Goal: Task Accomplishment & Management: Use online tool/utility

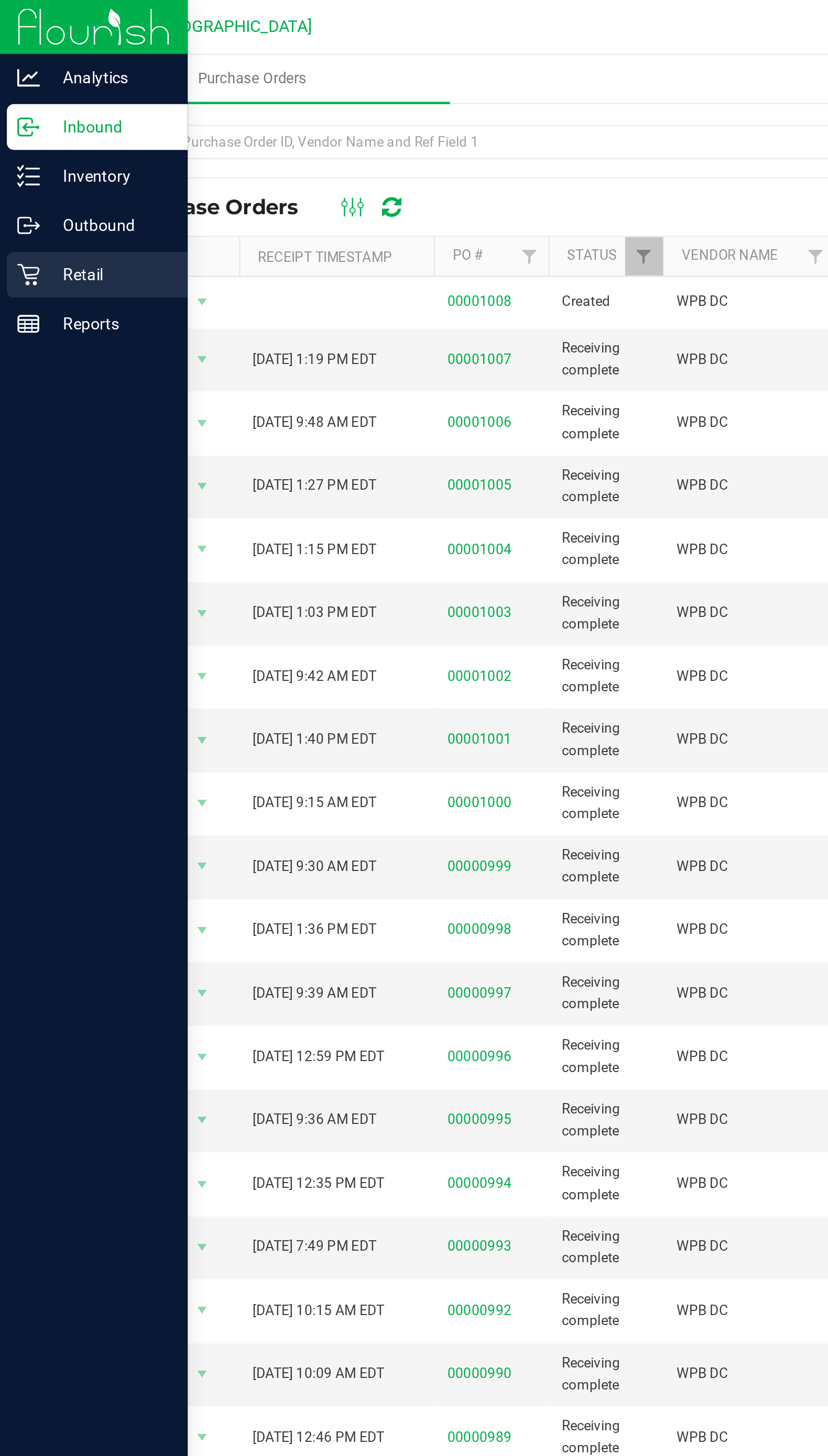
click at [22, 127] on p "Retail" at bounding box center [50, 125] width 63 height 12
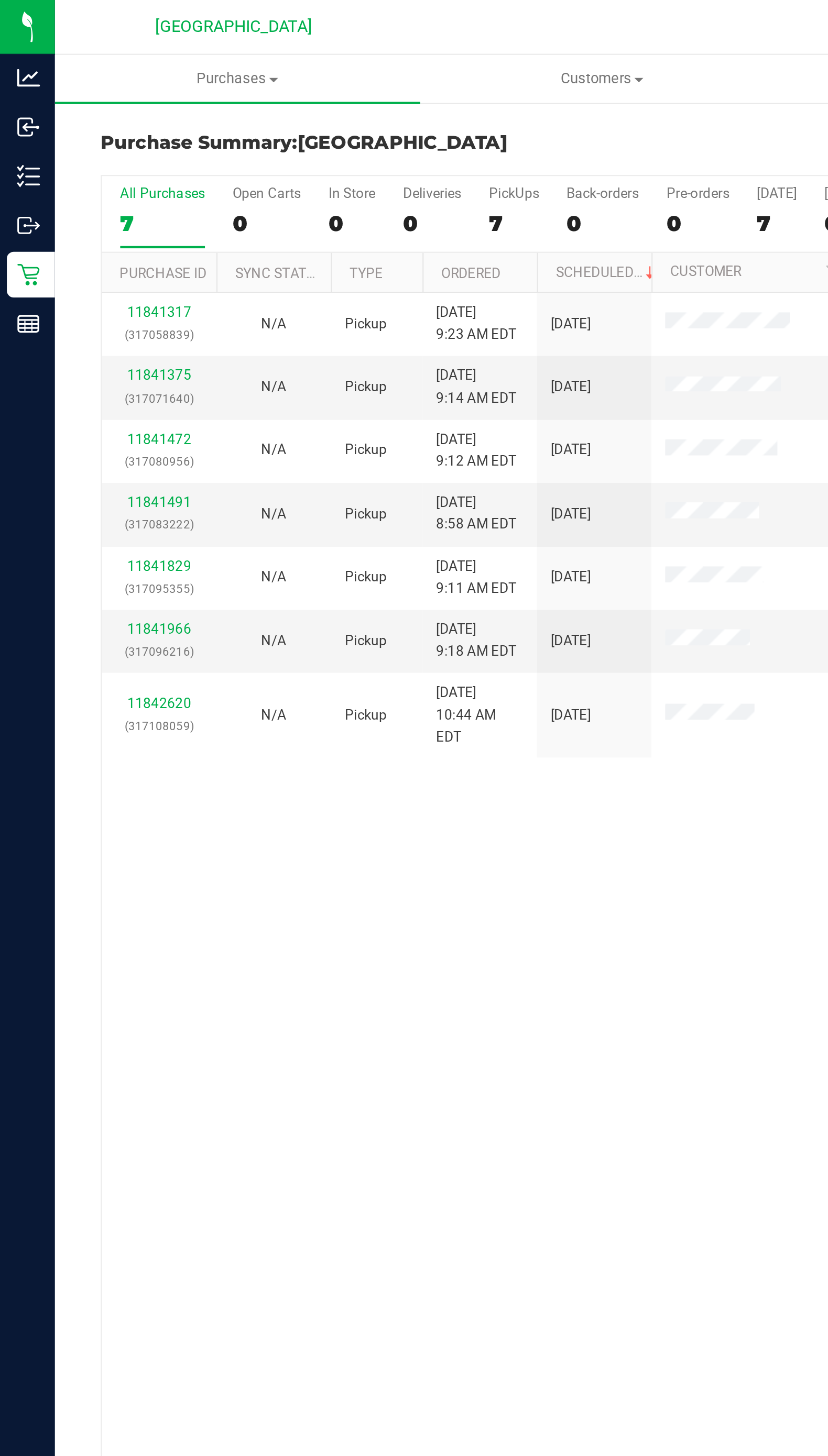
click at [216, 485] on div "11841317 (317058839) N/A Pickup 8/25/2025 9:23 AM EDT 8/25/2025 $140.00 Packed …" at bounding box center [426, 593] width 760 height 917
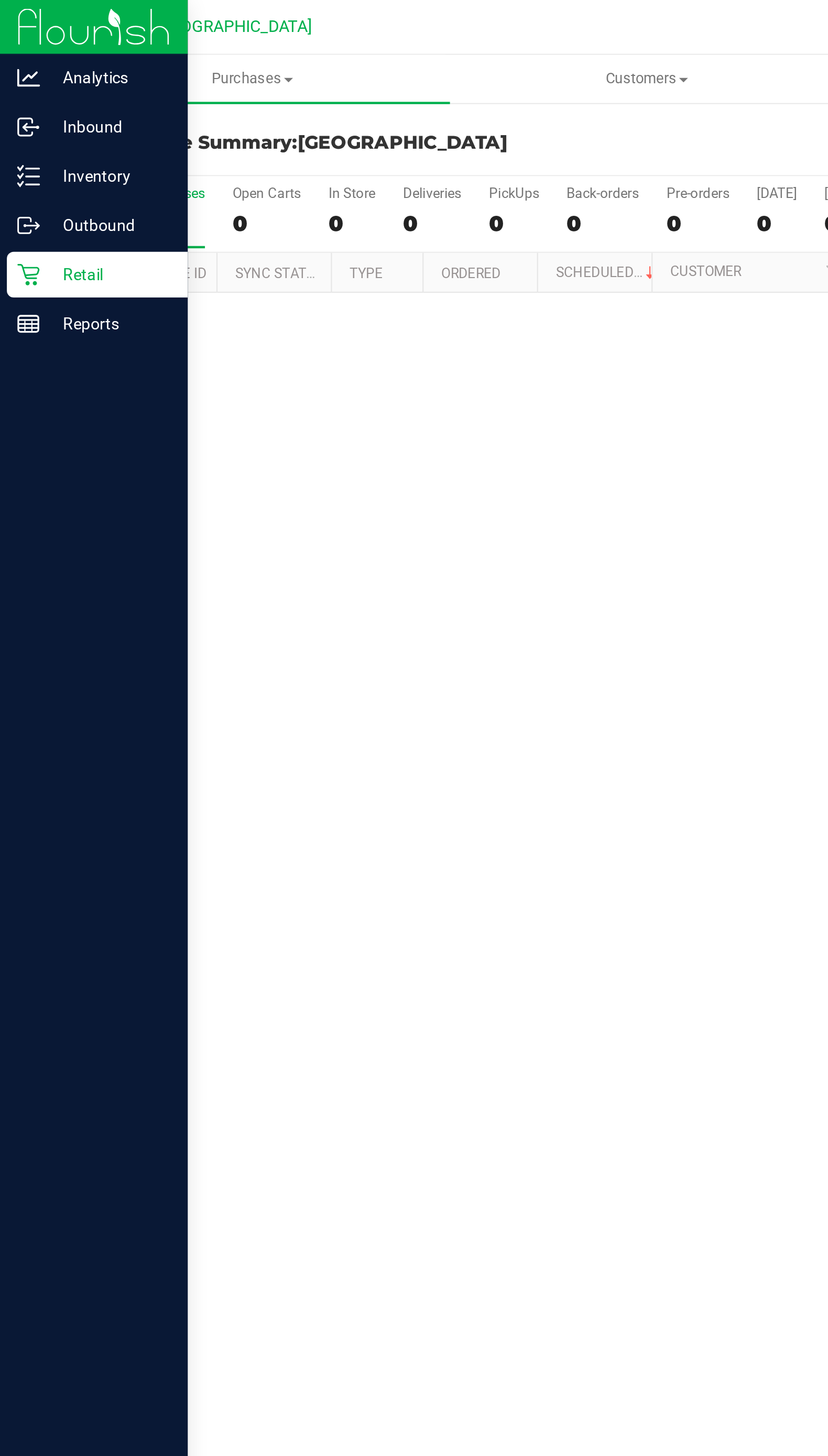
click at [10, 122] on icon at bounding box center [13, 126] width 10 height 10
click at [25, 157] on div "Reports" at bounding box center [44, 148] width 83 height 21
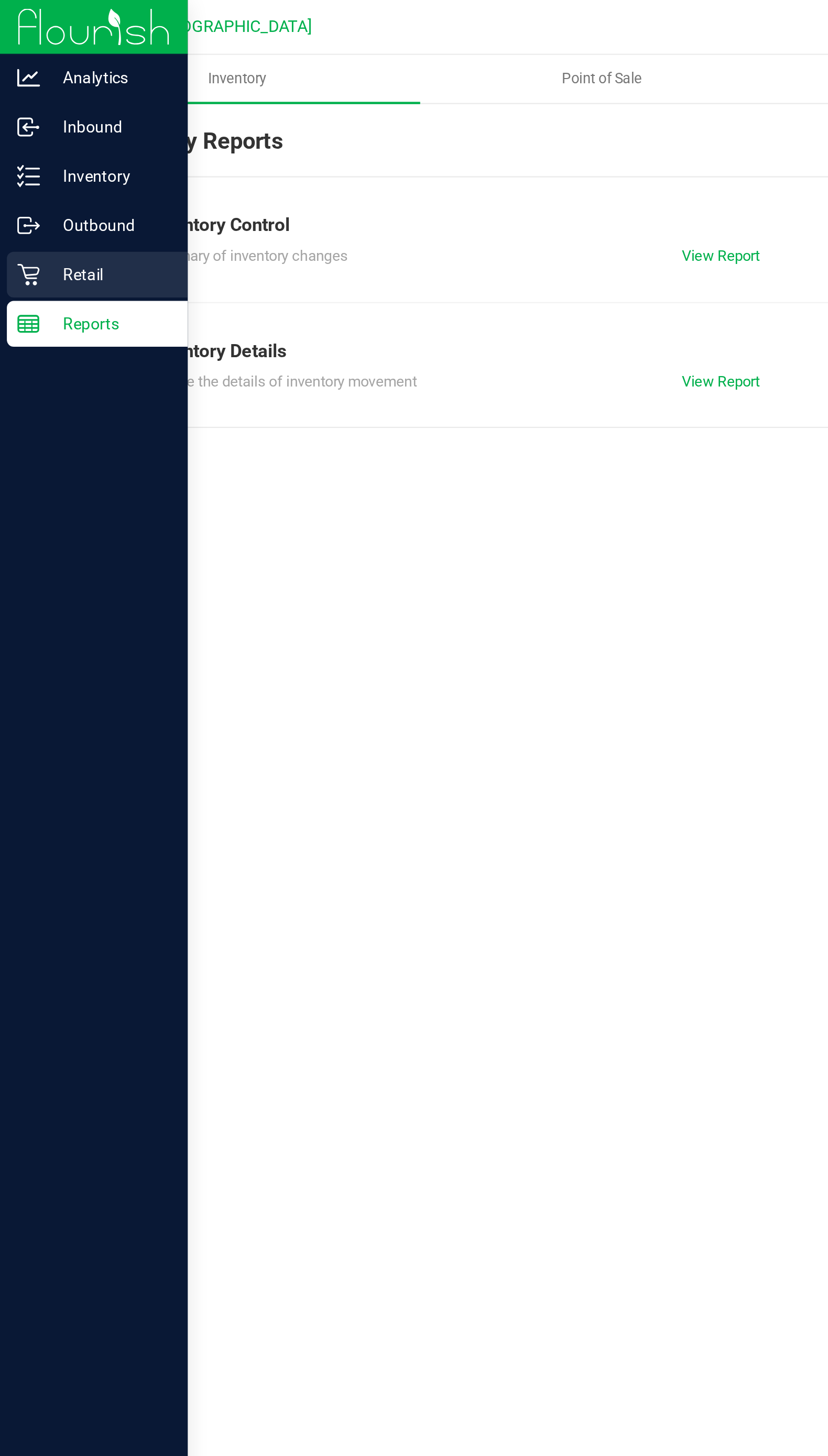
click at [18, 123] on p "Retail" at bounding box center [50, 125] width 63 height 12
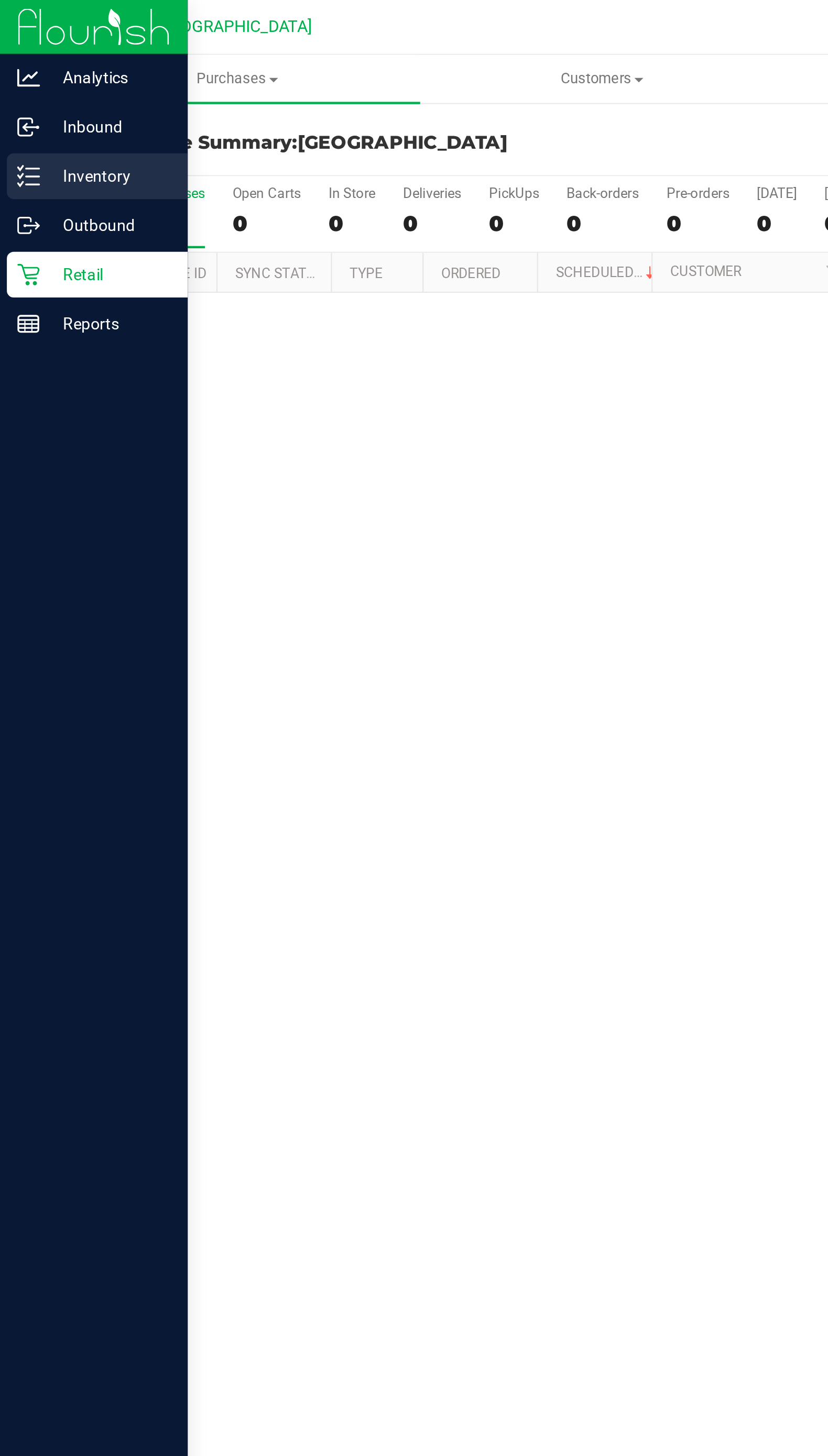
click at [15, 77] on line at bounding box center [15, 77] width 6 height 0
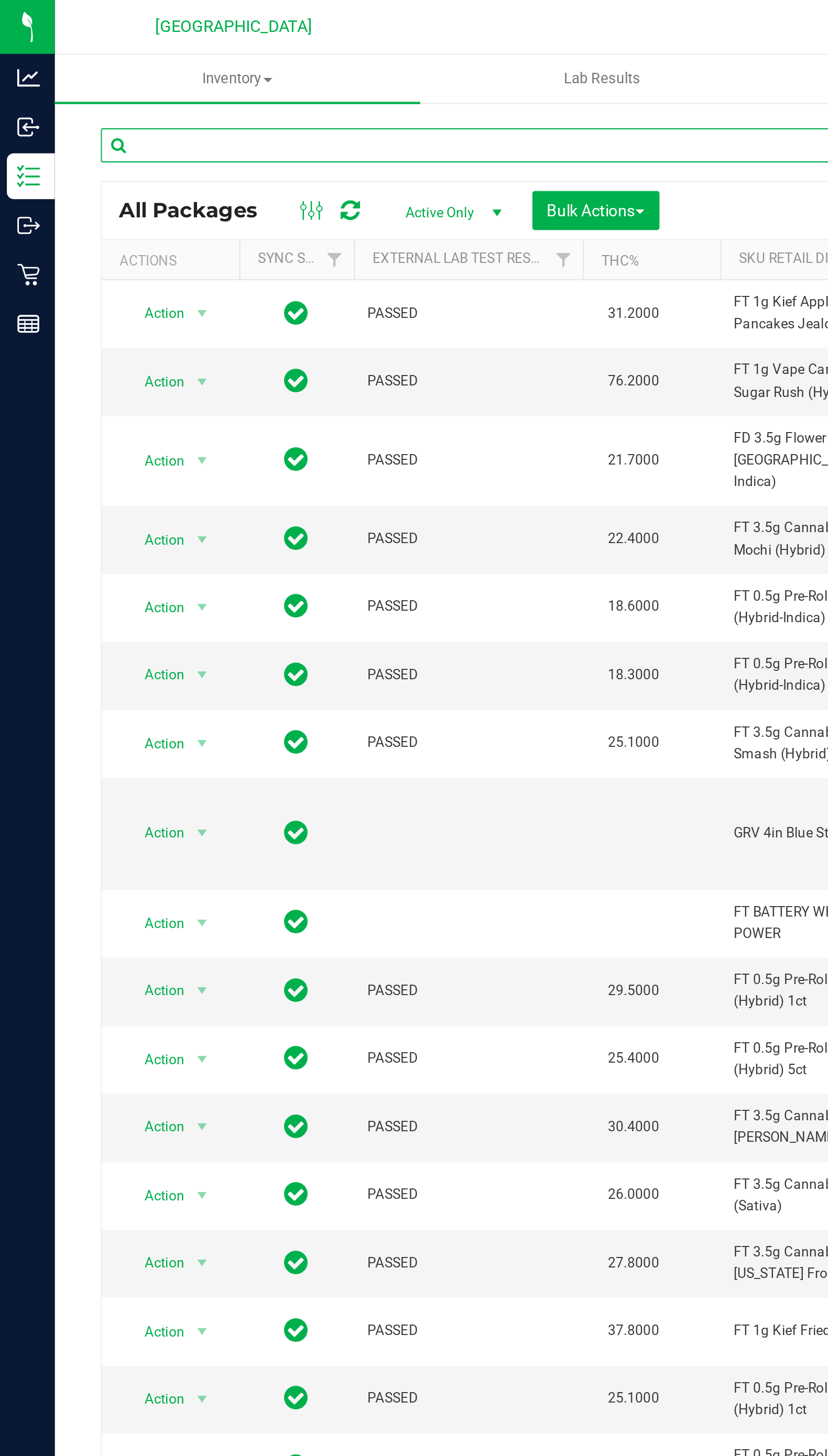
click at [107, 64] on input "text" at bounding box center [218, 66] width 344 height 15
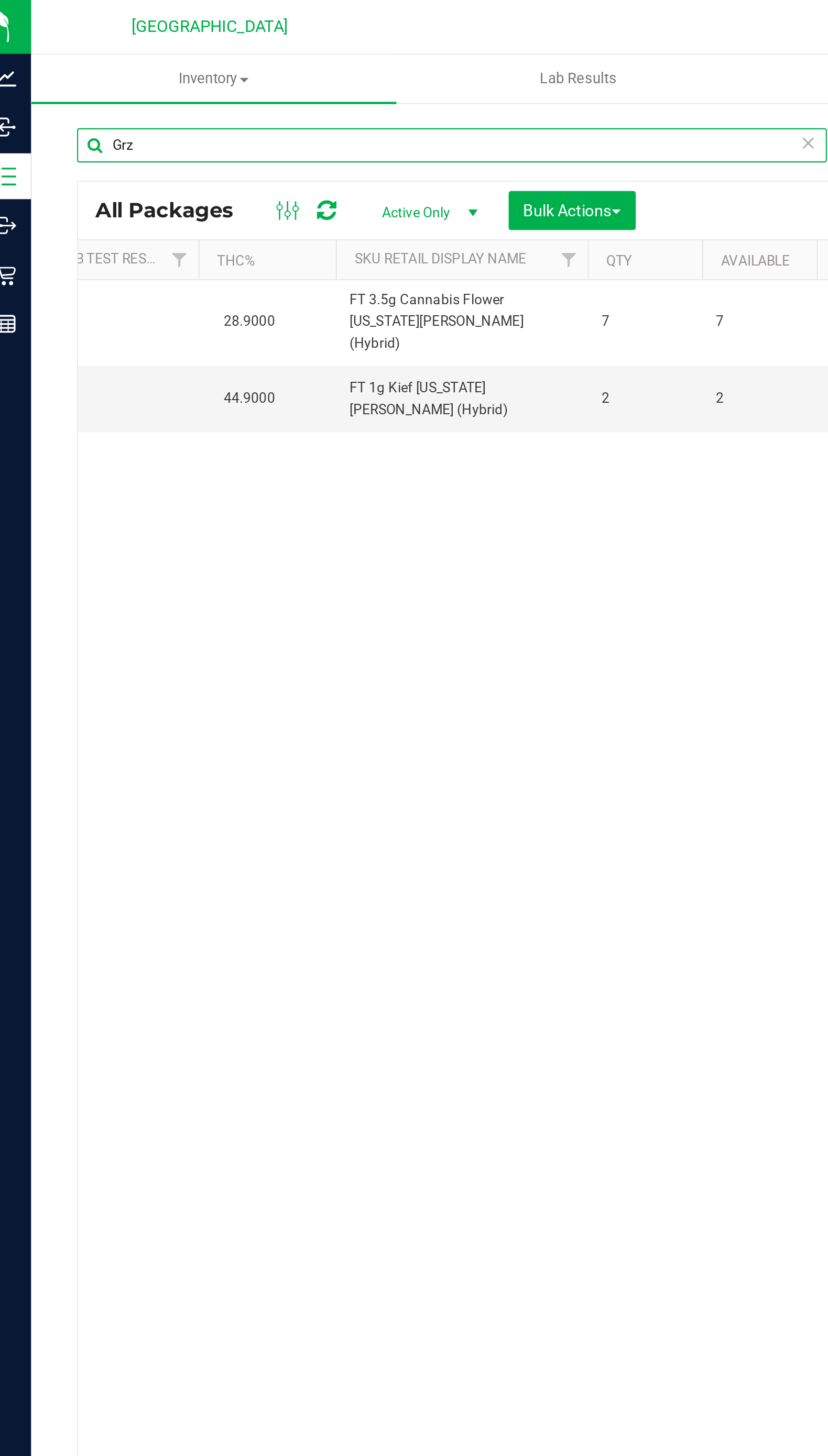
scroll to position [0, 175]
click at [92, 64] on input "Grz" at bounding box center [218, 66] width 344 height 15
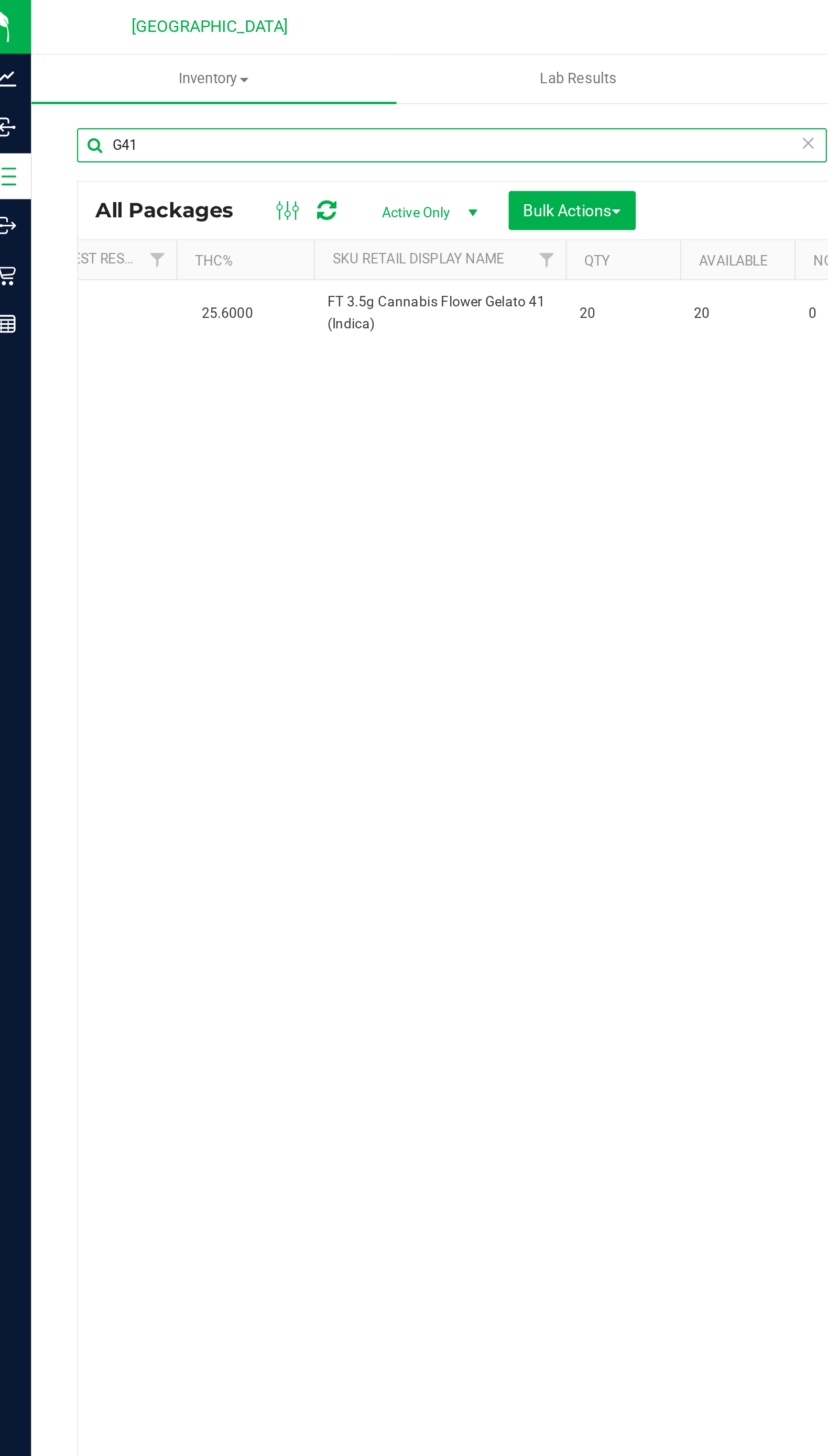
click at [98, 64] on input "G41" at bounding box center [218, 66] width 344 height 15
type input "G"
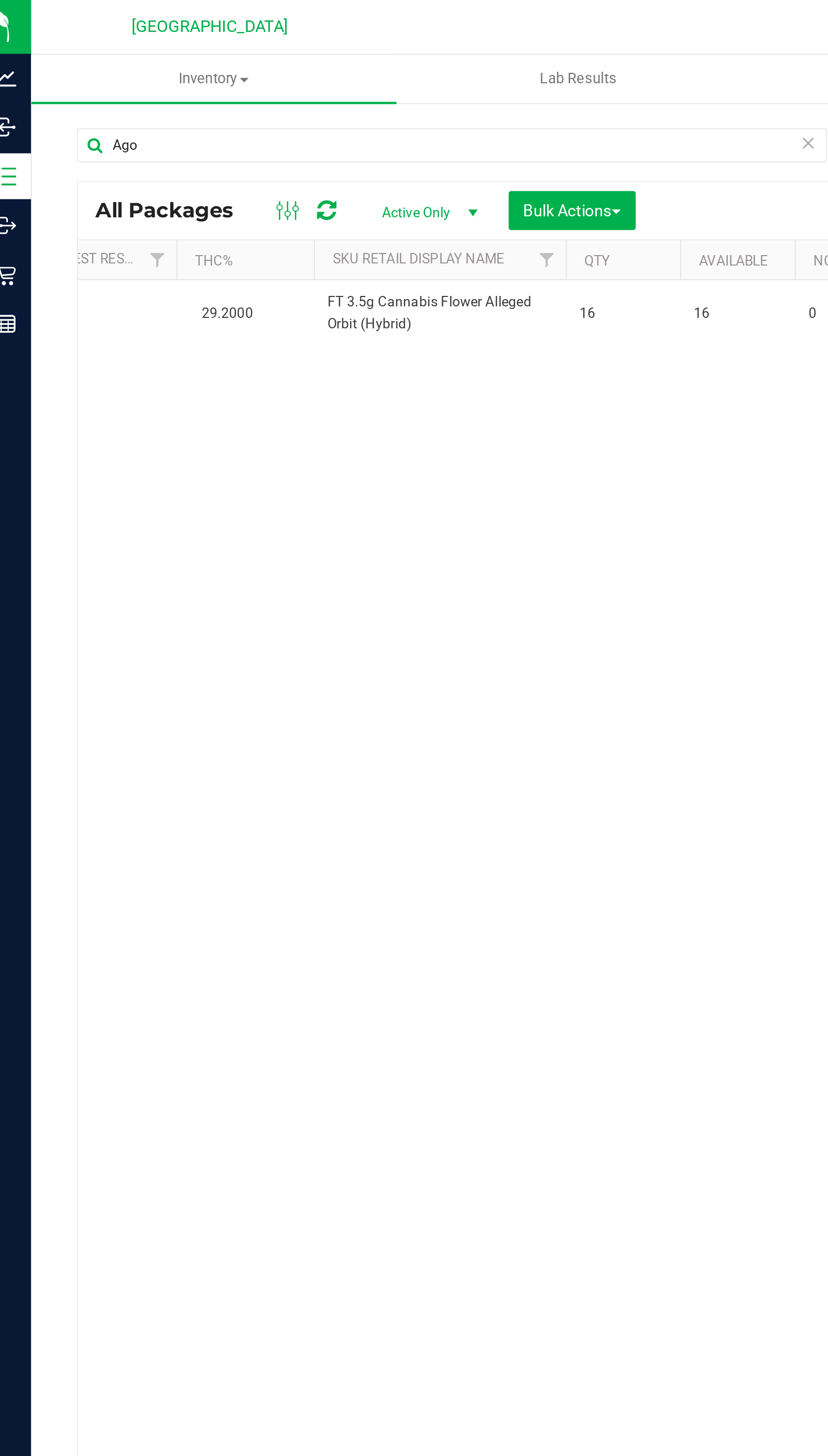
click at [82, 85] on div "All Packages Active Only Active Only Lab Samples Locked All External Internal B…" at bounding box center [426, 97] width 760 height 26
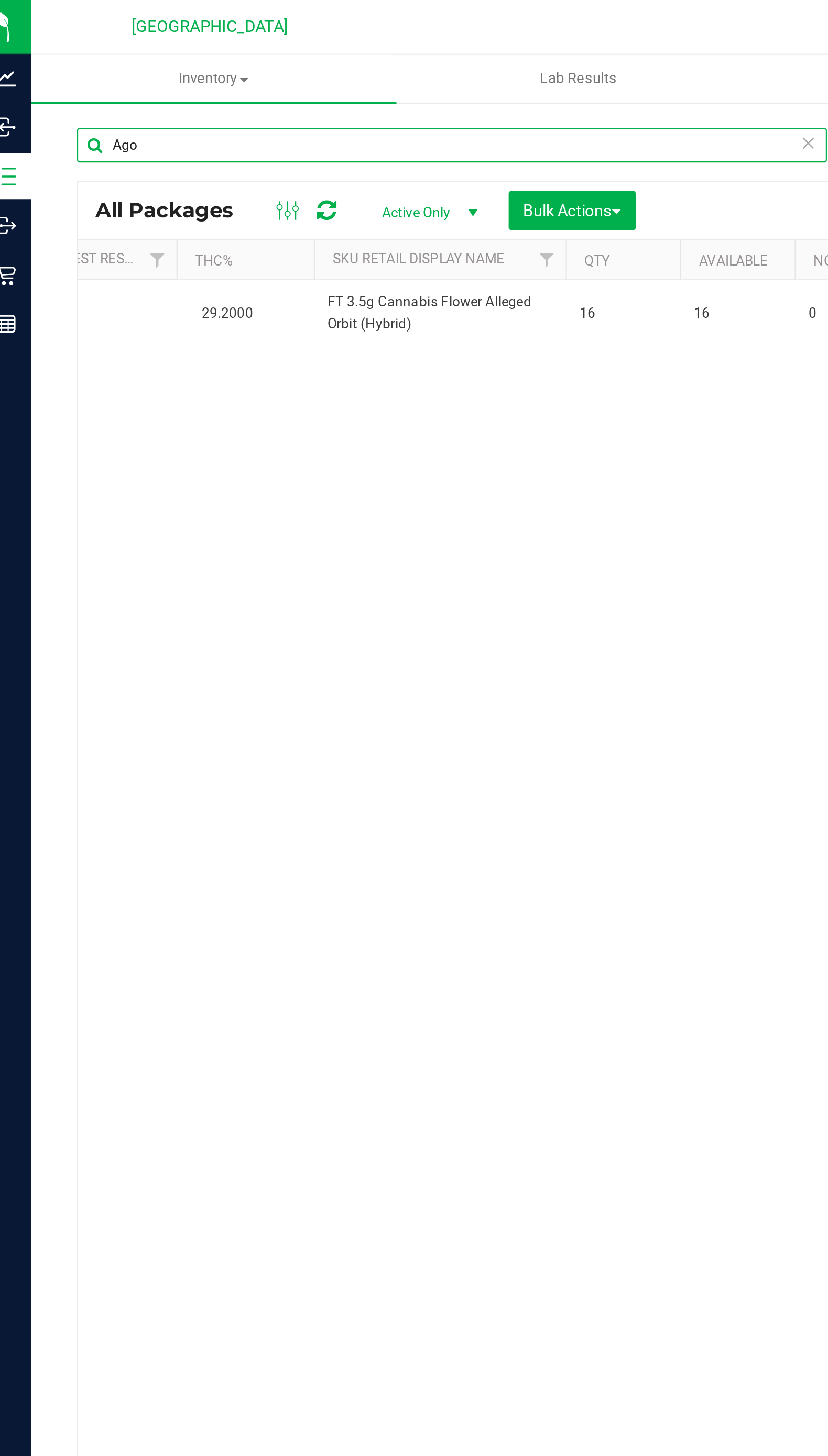
click at [79, 70] on input "Ago" at bounding box center [218, 66] width 344 height 15
click at [93, 66] on input "Arz" at bounding box center [218, 66] width 344 height 15
type input "A"
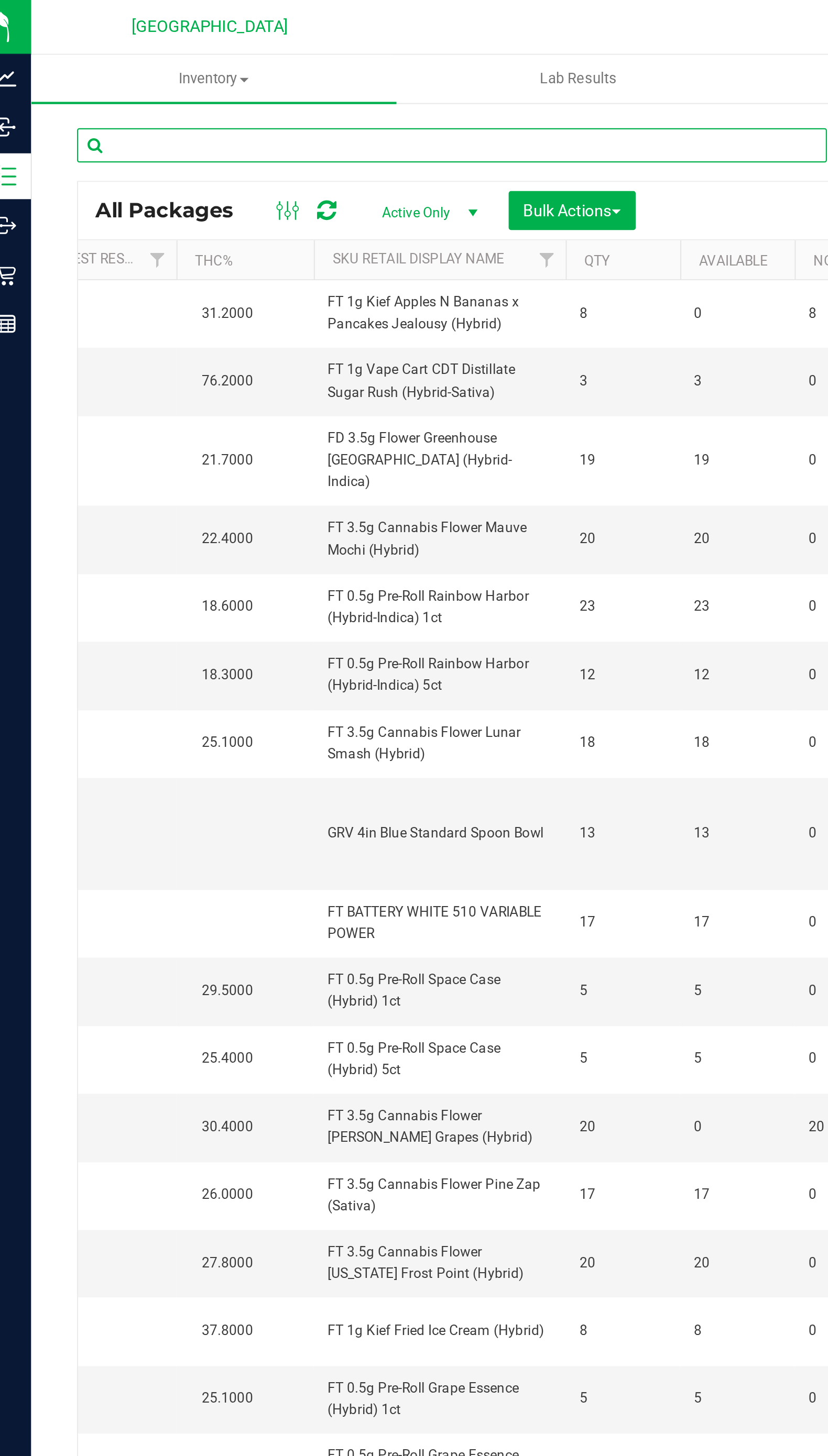
click at [76, 68] on input "text" at bounding box center [218, 66] width 344 height 15
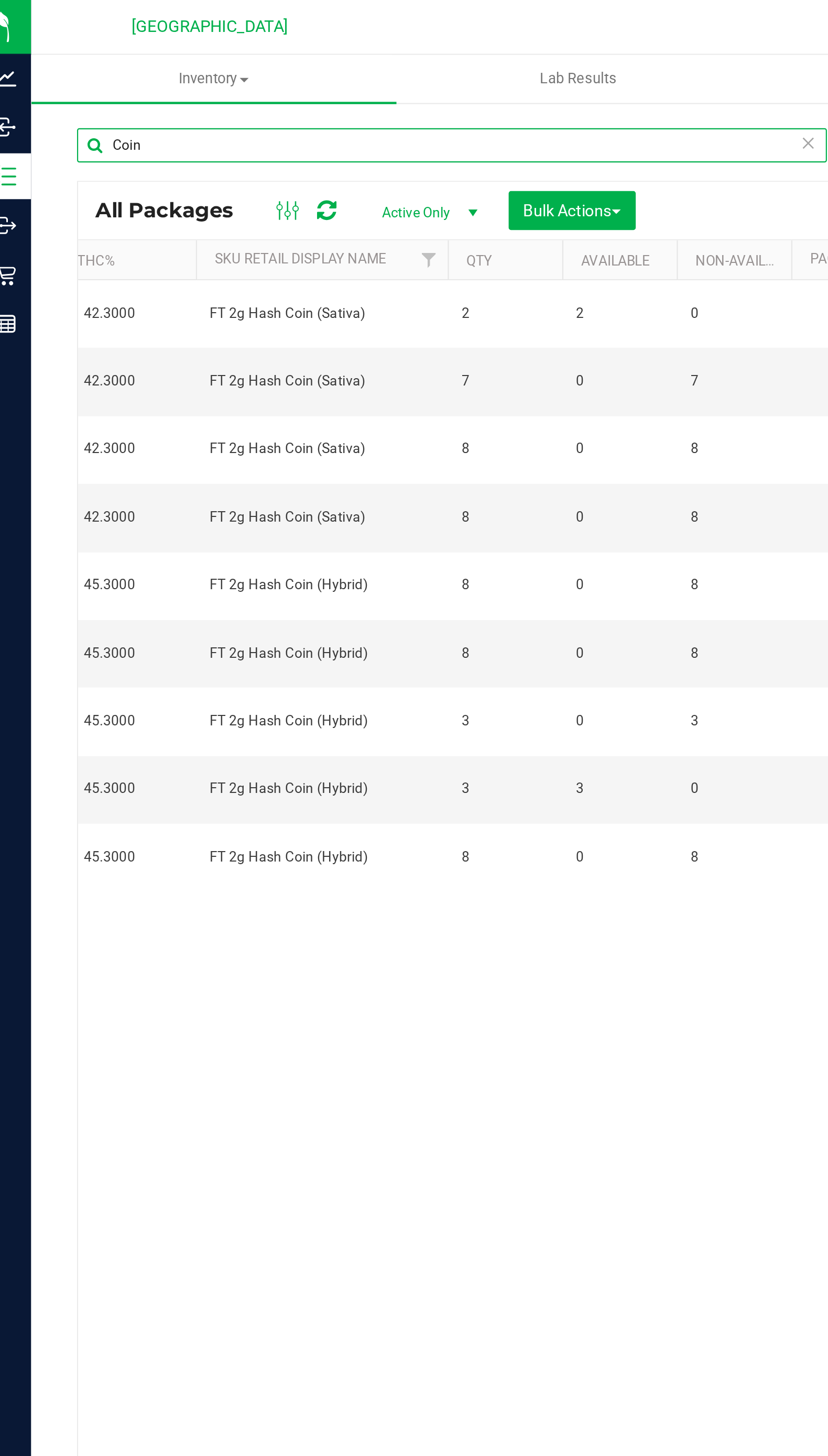
scroll to position [0, 232]
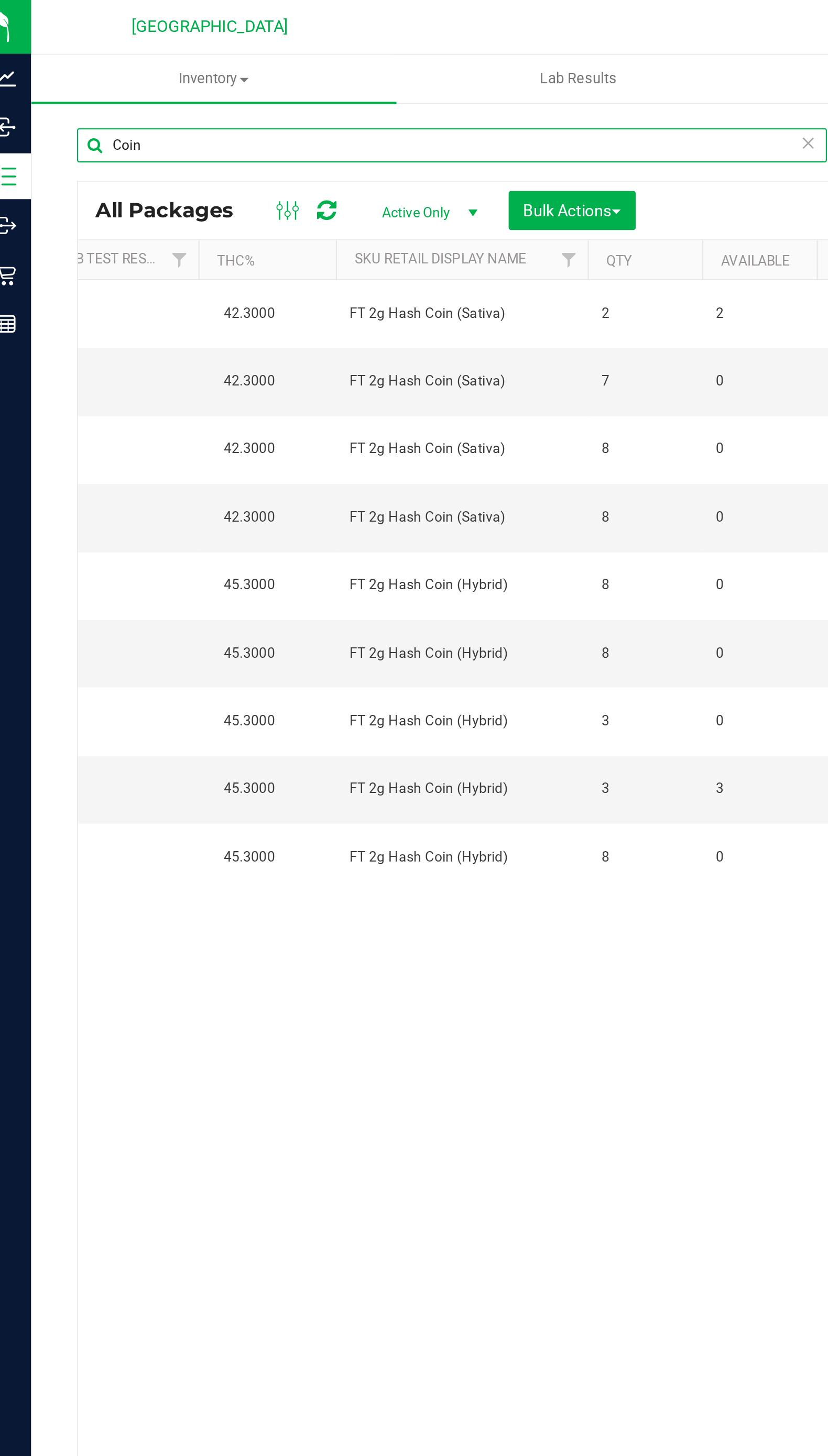
type input "Coin"
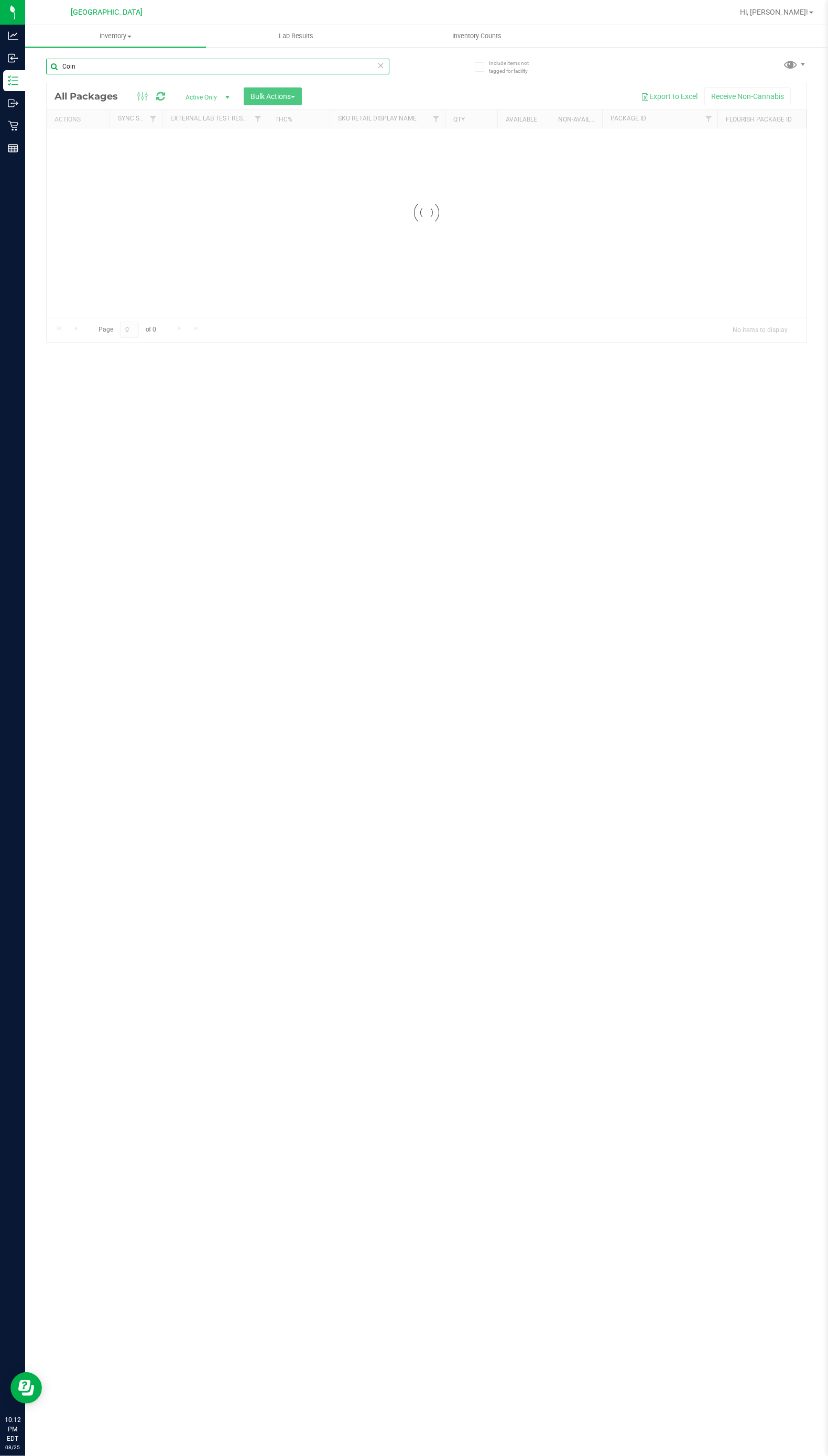
click at [119, 70] on input "Coin" at bounding box center [218, 66] width 344 height 15
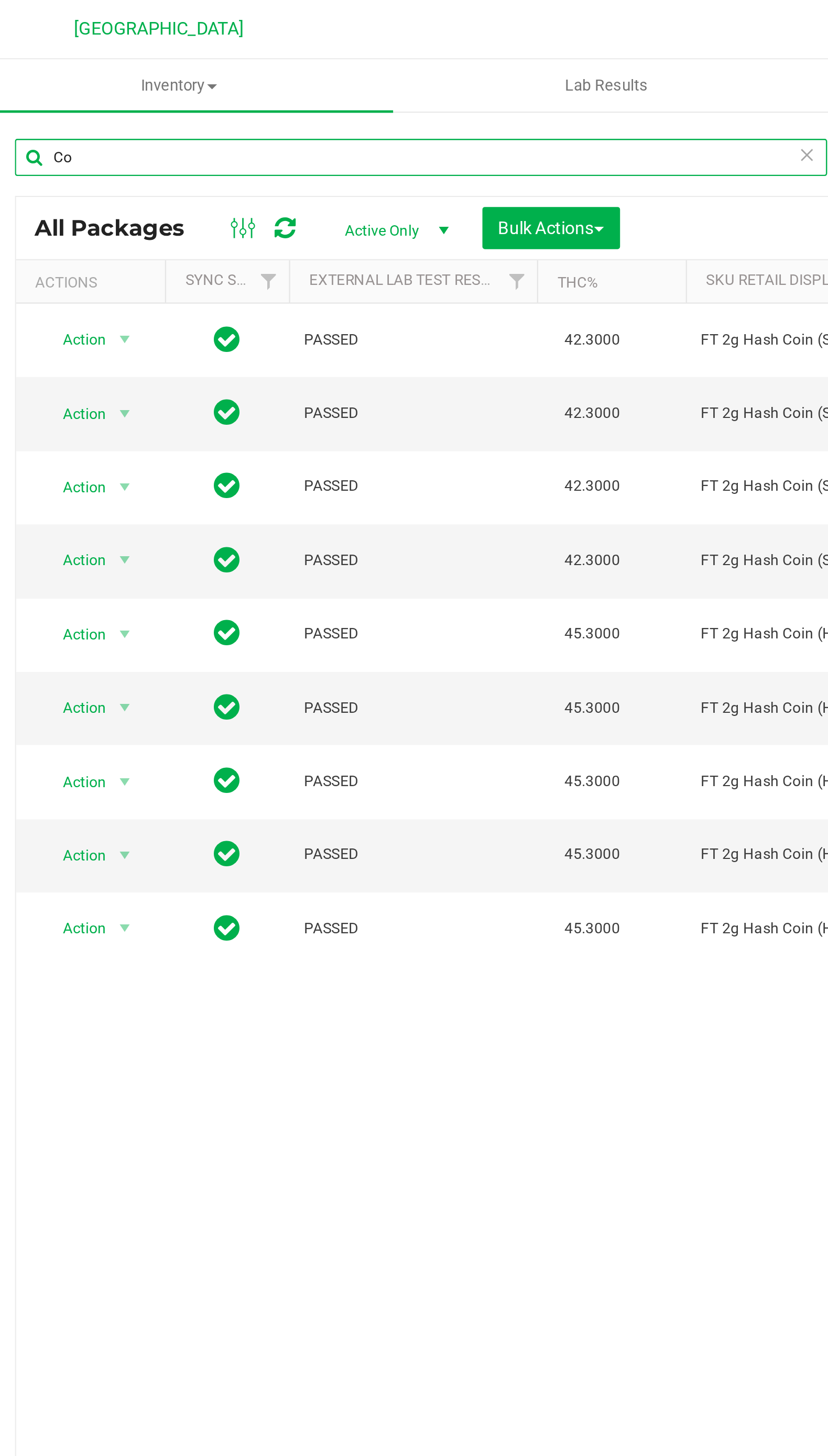
type input "C"
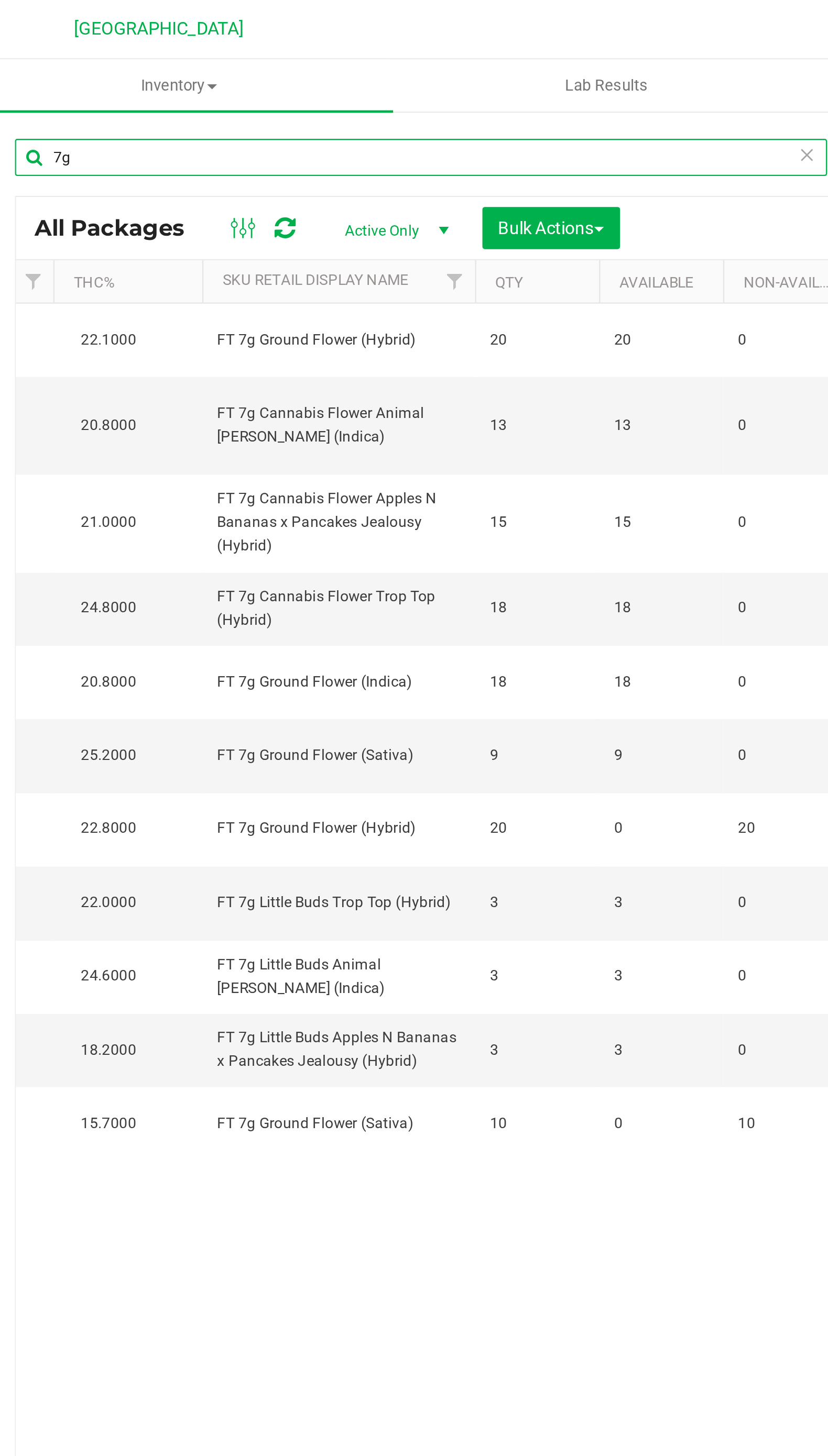
click at [299, 66] on input "7g" at bounding box center [218, 66] width 344 height 15
type input "7"
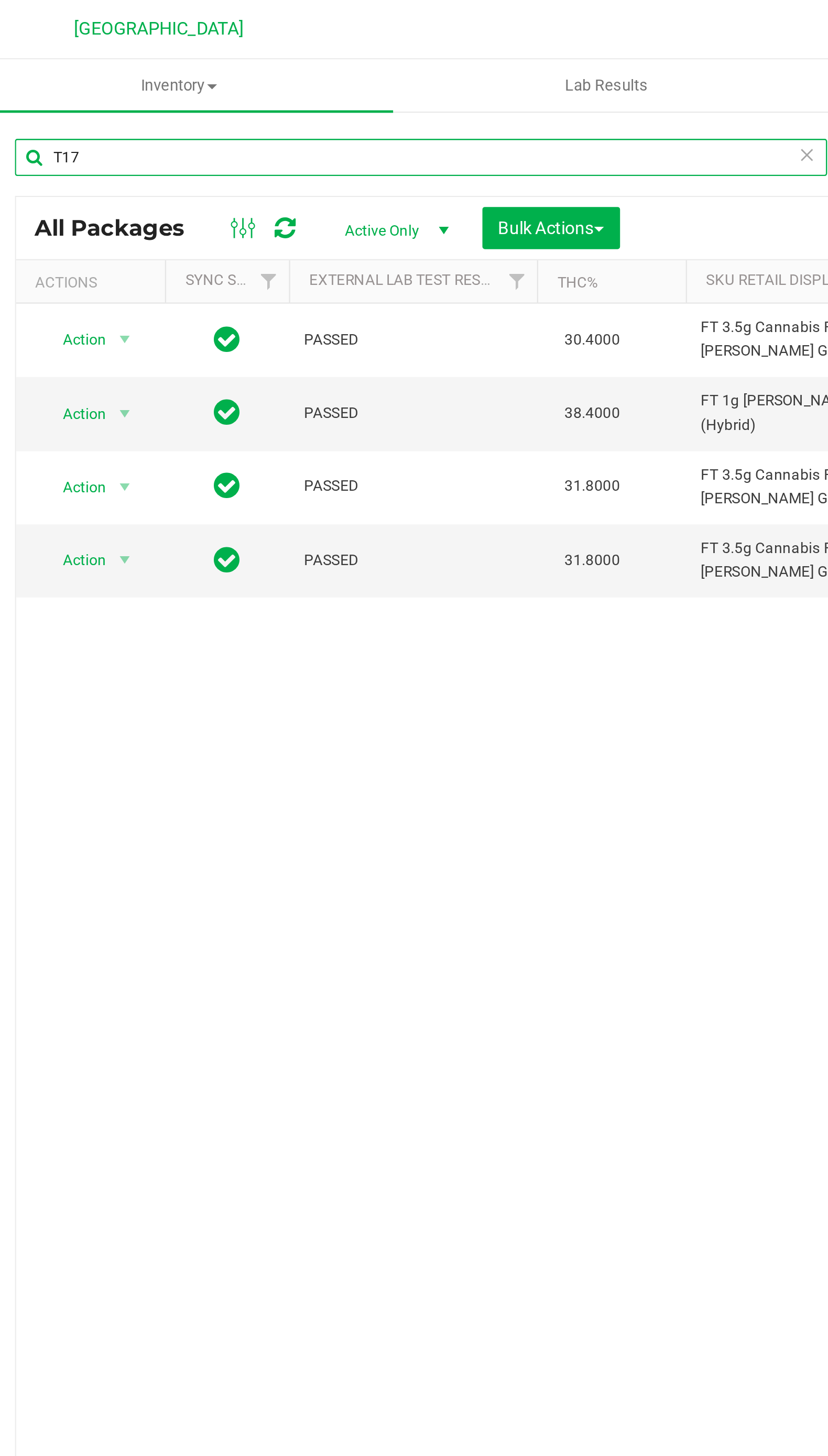
type input "T17"
